Goal: Task Accomplishment & Management: Manage account settings

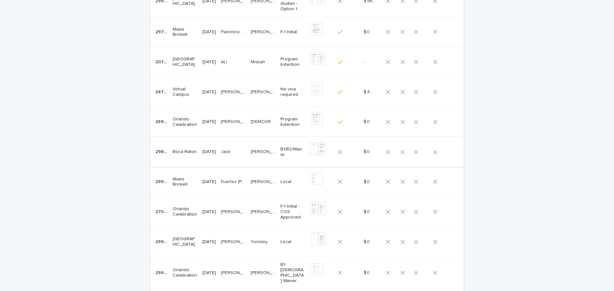
scroll to position [150, 0]
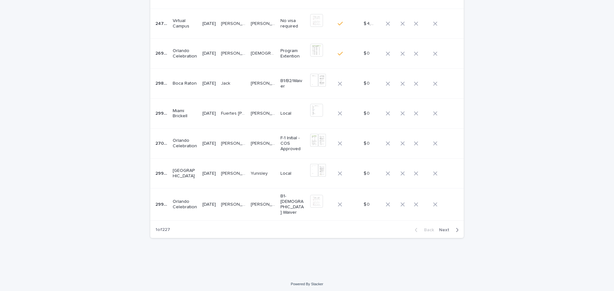
click at [244, 172] on p "[PERSON_NAME]" at bounding box center [234, 173] width 26 height 7
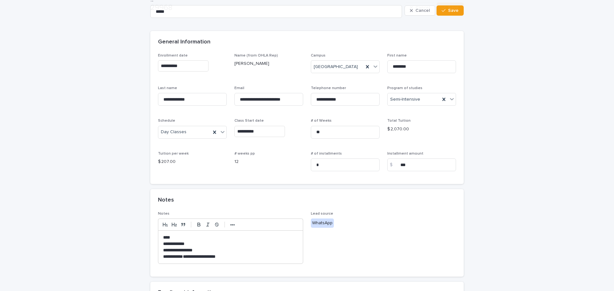
scroll to position [160, 0]
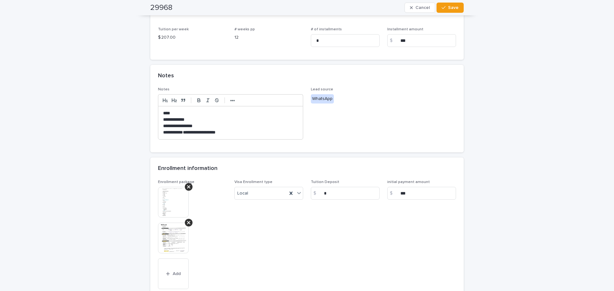
click at [178, 200] on img at bounding box center [173, 202] width 31 height 31
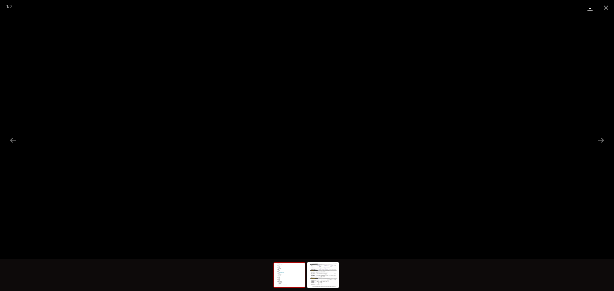
click at [585, 9] on link "Download" at bounding box center [590, 7] width 16 height 15
click at [330, 273] on img at bounding box center [323, 275] width 31 height 24
click at [586, 8] on link "Download" at bounding box center [590, 7] width 16 height 15
drag, startPoint x: 609, startPoint y: 10, endPoint x: 604, endPoint y: 12, distance: 6.0
click at [609, 10] on button "Close gallery" at bounding box center [606, 7] width 16 height 15
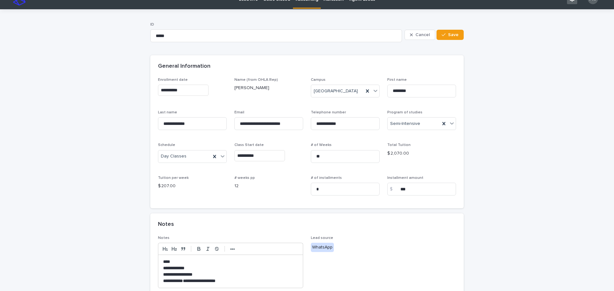
scroll to position [0, 0]
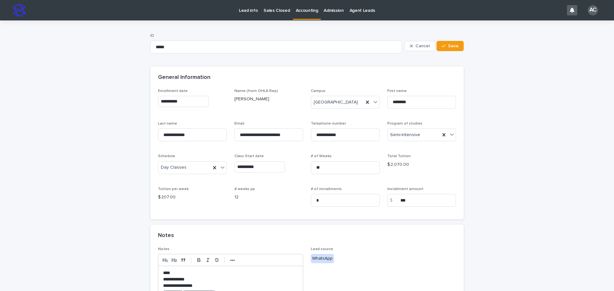
click at [299, 14] on link "Accounting" at bounding box center [307, 9] width 28 height 19
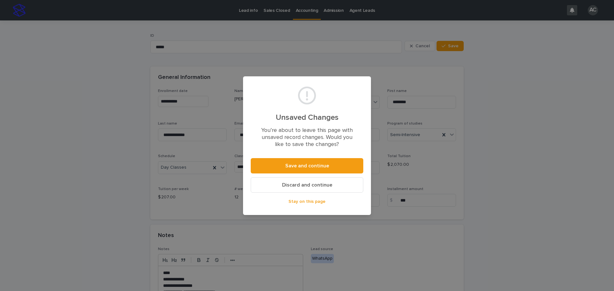
click at [302, 185] on span "Discard and continue" at bounding box center [307, 185] width 50 height 5
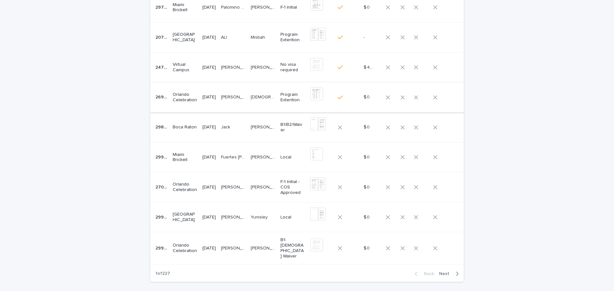
scroll to position [96, 0]
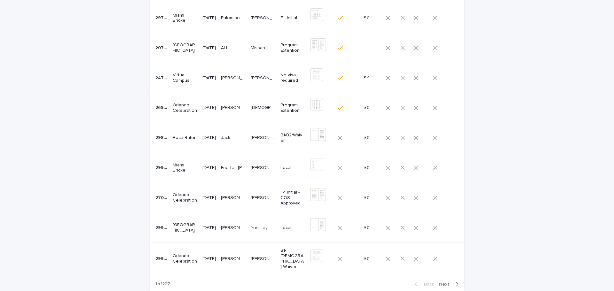
click at [280, 81] on td "No visa required" at bounding box center [293, 78] width 30 height 30
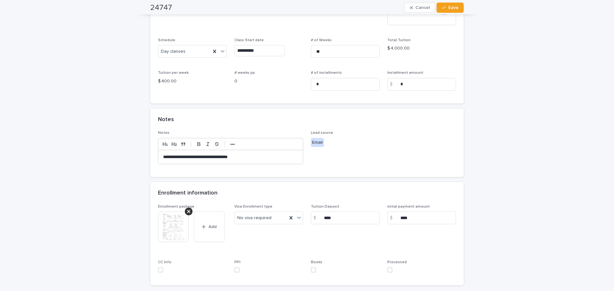
scroll to position [178, 0]
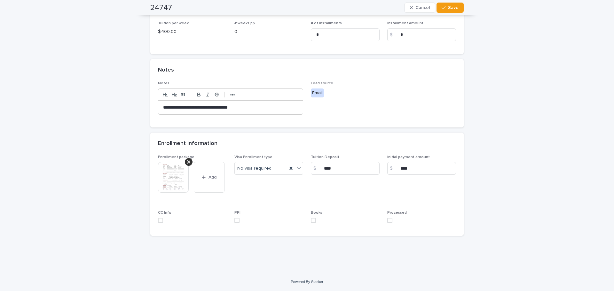
click at [390, 221] on label at bounding box center [421, 220] width 69 height 5
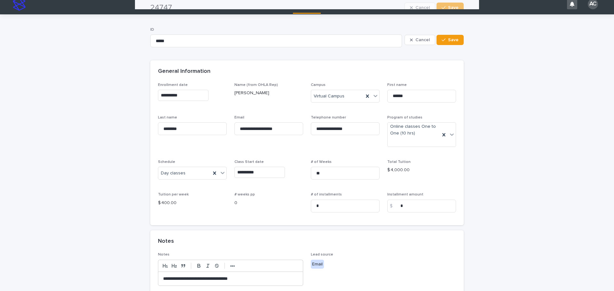
scroll to position [0, 0]
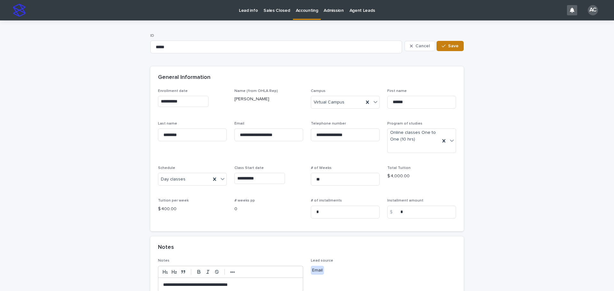
click at [455, 45] on span "Save" at bounding box center [453, 46] width 11 height 4
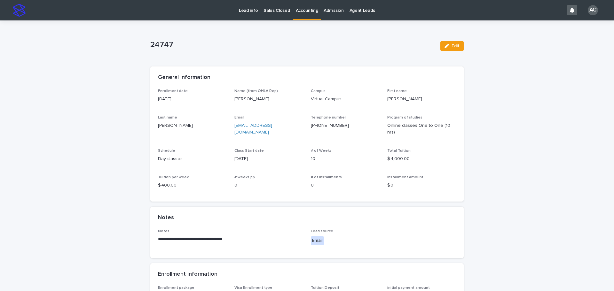
click at [301, 18] on link "Accounting" at bounding box center [307, 9] width 28 height 19
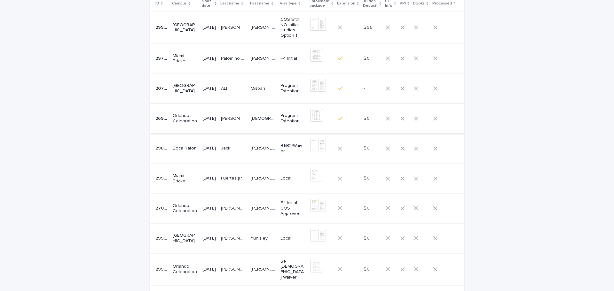
scroll to position [128, 0]
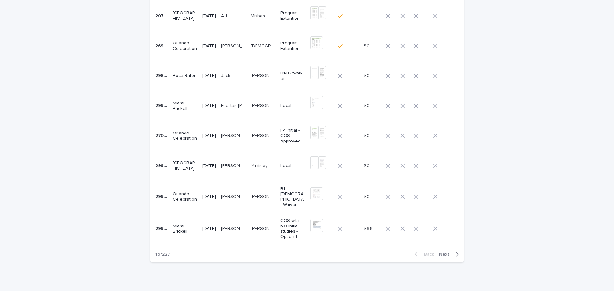
click at [448, 254] on span "Next" at bounding box center [446, 254] width 14 height 4
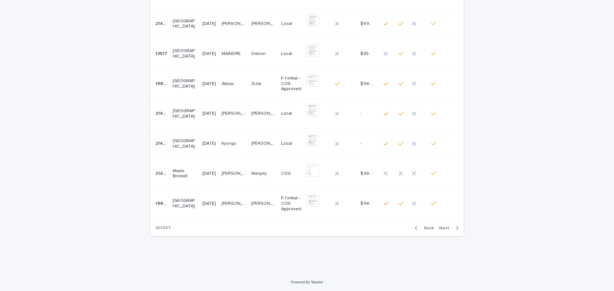
click at [424, 227] on span "Back" at bounding box center [427, 228] width 14 height 4
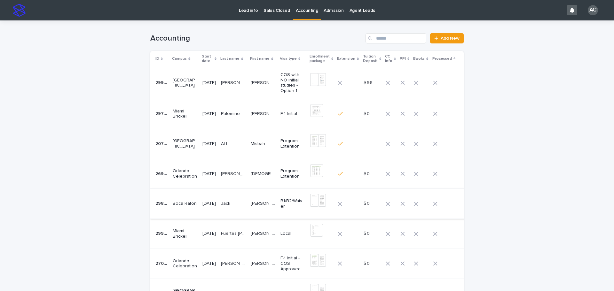
scroll to position [128, 0]
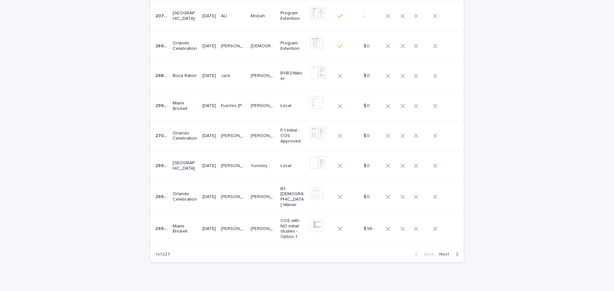
click at [257, 170] on td "[PERSON_NAME]" at bounding box center [263, 166] width 30 height 30
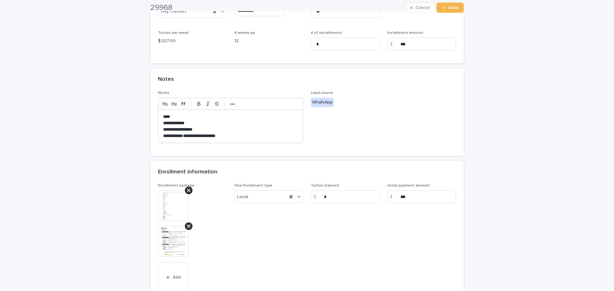
scroll to position [254, 0]
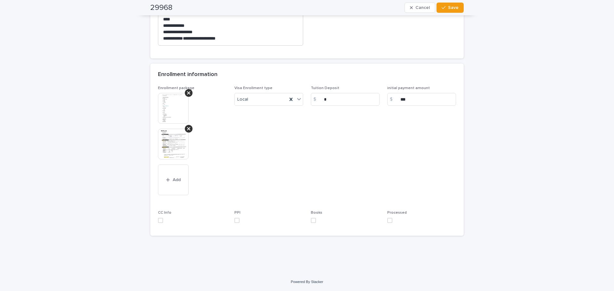
click at [388, 222] on span at bounding box center [389, 220] width 5 height 5
click at [442, 11] on button "Save" at bounding box center [450, 8] width 27 height 10
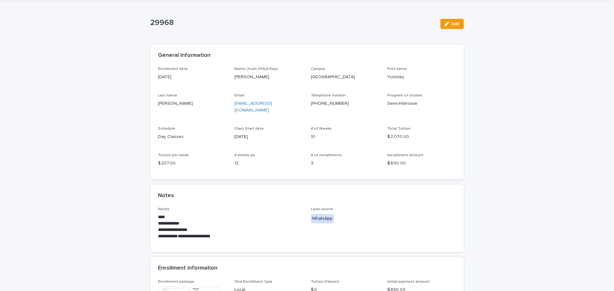
scroll to position [0, 0]
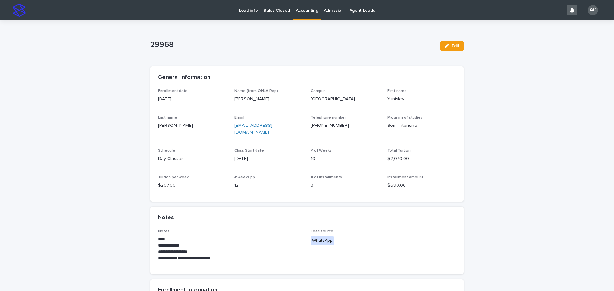
click at [306, 12] on p "Accounting" at bounding box center [307, 6] width 22 height 13
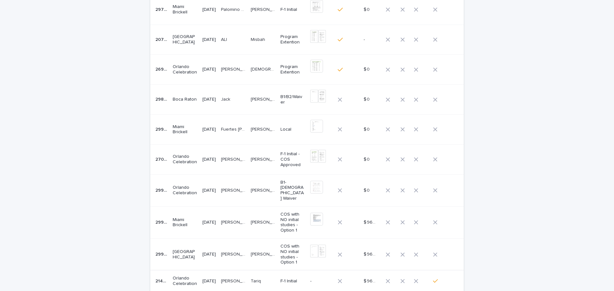
scroll to position [144, 0]
